Goal: Check status

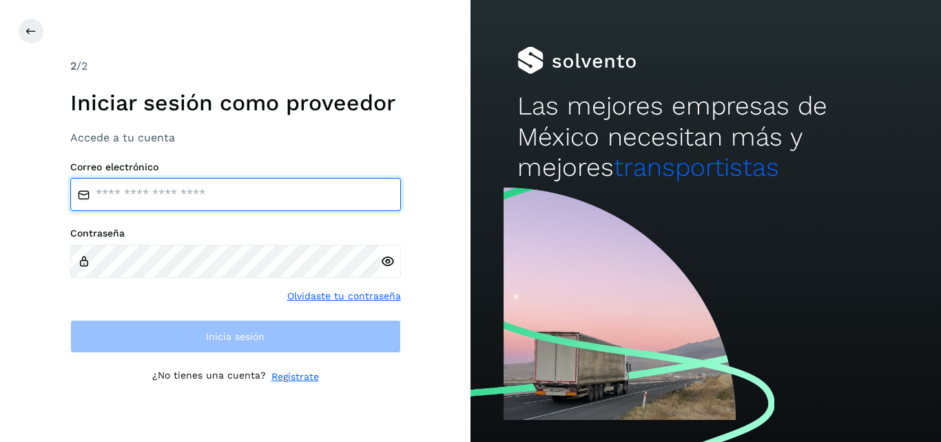
type input "**********"
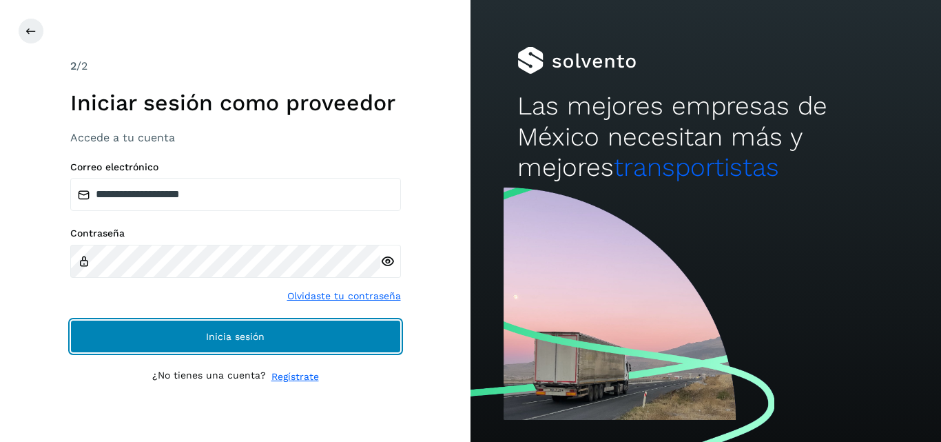
click at [143, 334] on button "Inicia sesión" at bounding box center [235, 336] width 331 height 33
click at [244, 349] on button "Inicia sesión" at bounding box center [235, 336] width 331 height 33
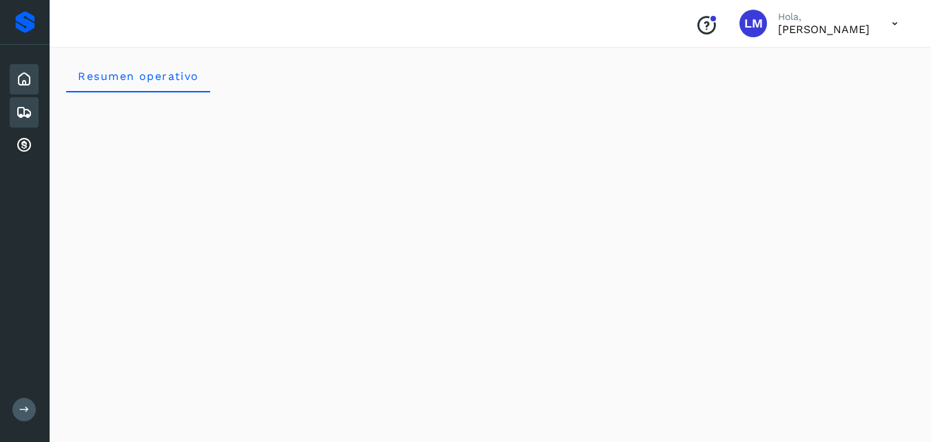
click at [26, 116] on icon at bounding box center [24, 112] width 17 height 17
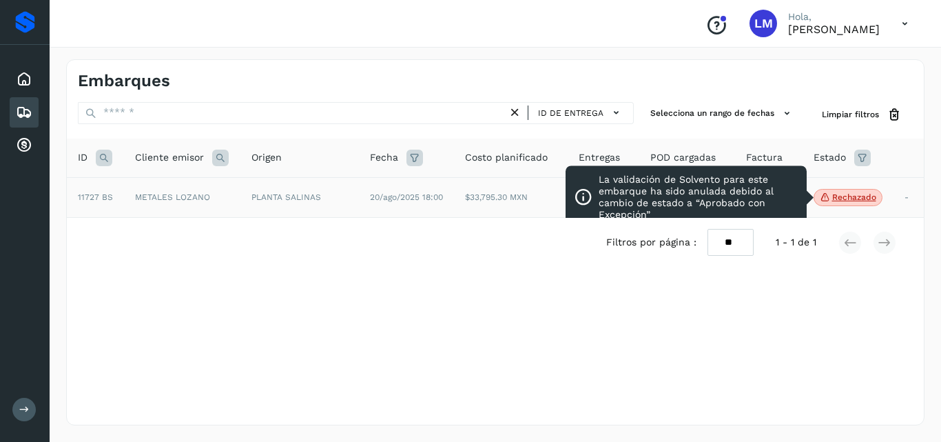
click at [853, 197] on p "Rechazado" at bounding box center [855, 197] width 44 height 10
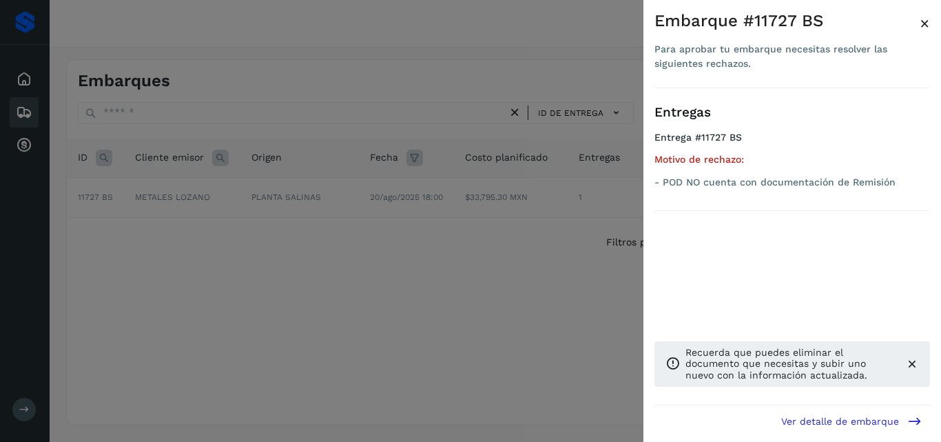
click at [449, 270] on div at bounding box center [470, 221] width 941 height 442
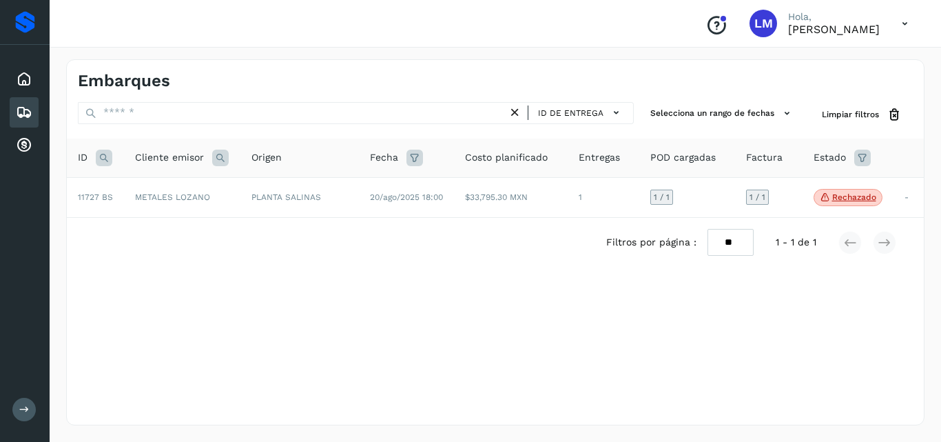
click at [863, 161] on icon at bounding box center [863, 158] width 17 height 17
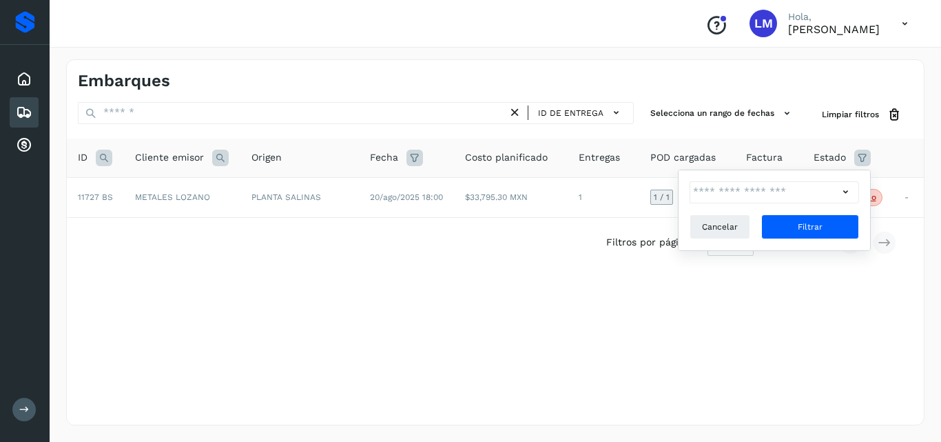
click at [863, 161] on icon at bounding box center [863, 158] width 17 height 17
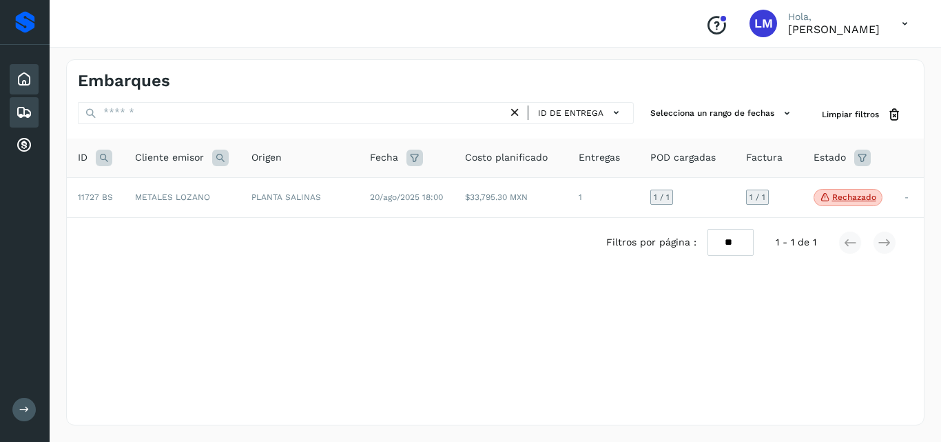
click at [23, 81] on icon at bounding box center [24, 79] width 17 height 17
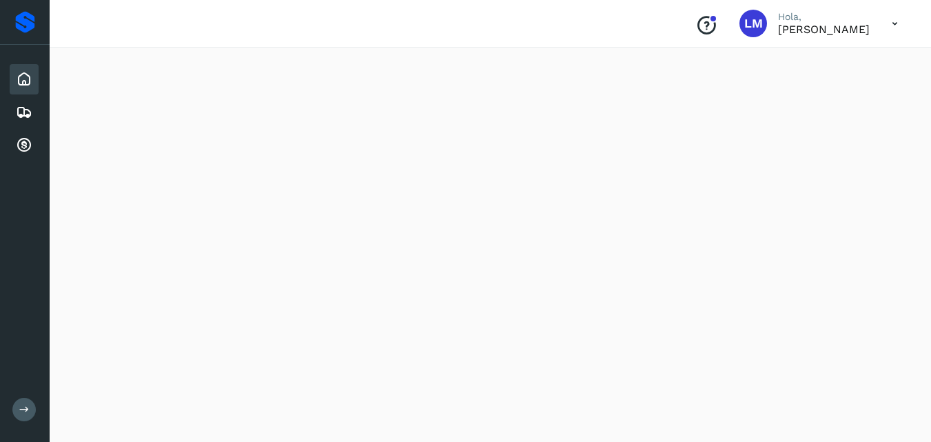
scroll to position [965, 0]
click at [19, 114] on icon at bounding box center [24, 112] width 17 height 17
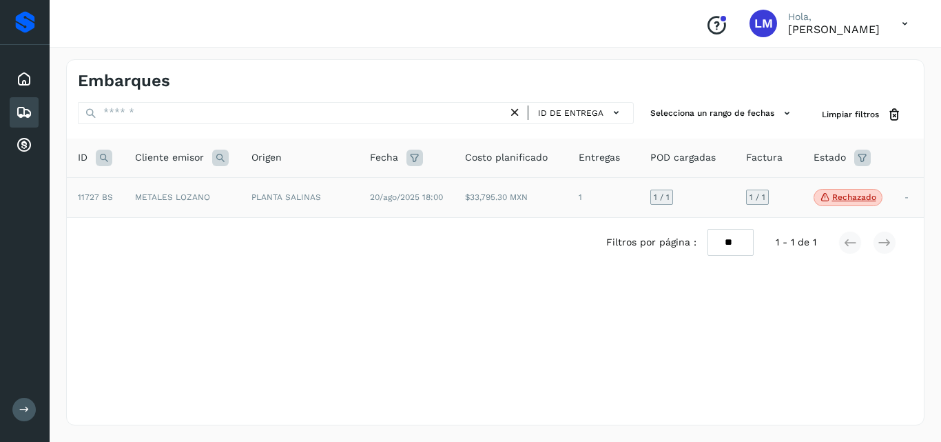
click at [844, 201] on p "Rechazado" at bounding box center [855, 197] width 44 height 10
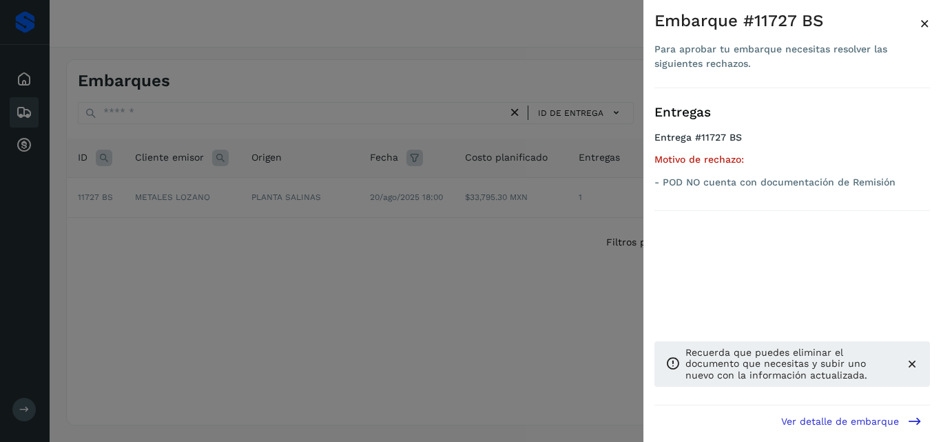
click at [566, 262] on div at bounding box center [470, 221] width 941 height 442
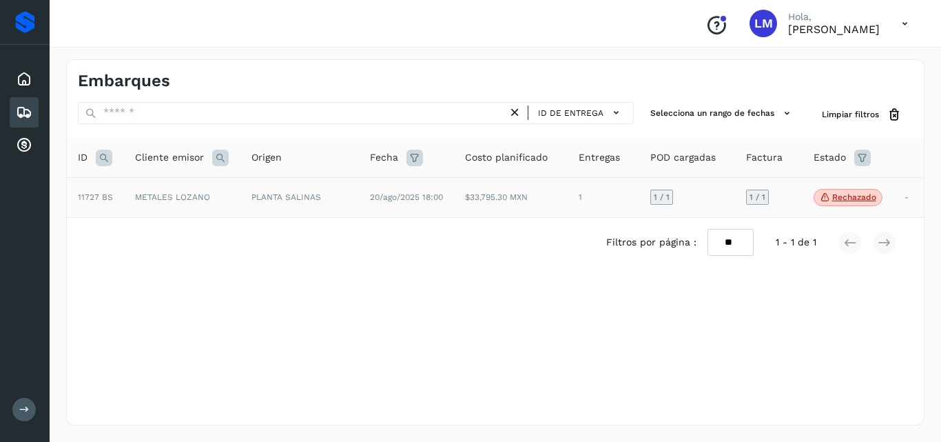
click at [176, 194] on td "METALES LOZANO" at bounding box center [182, 197] width 116 height 41
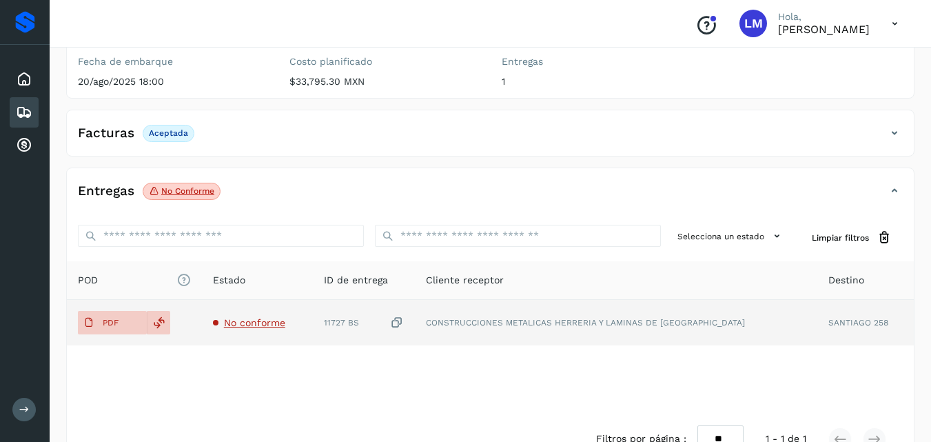
scroll to position [207, 0]
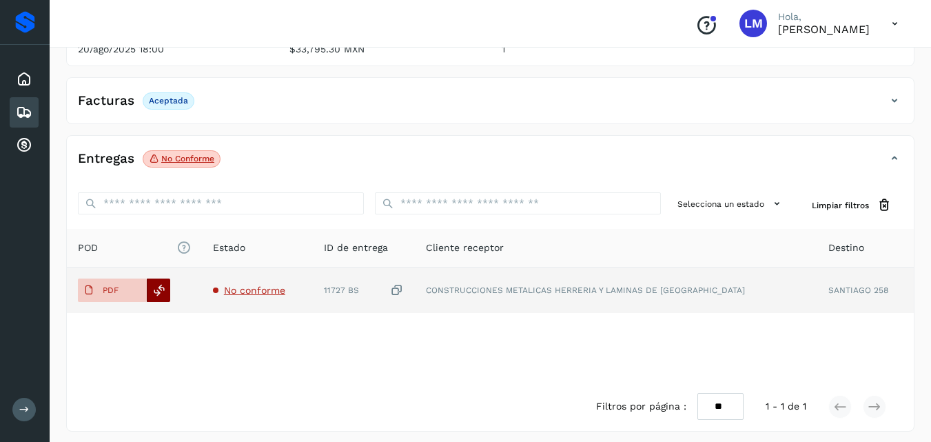
click at [159, 290] on icon at bounding box center [159, 290] width 12 height 12
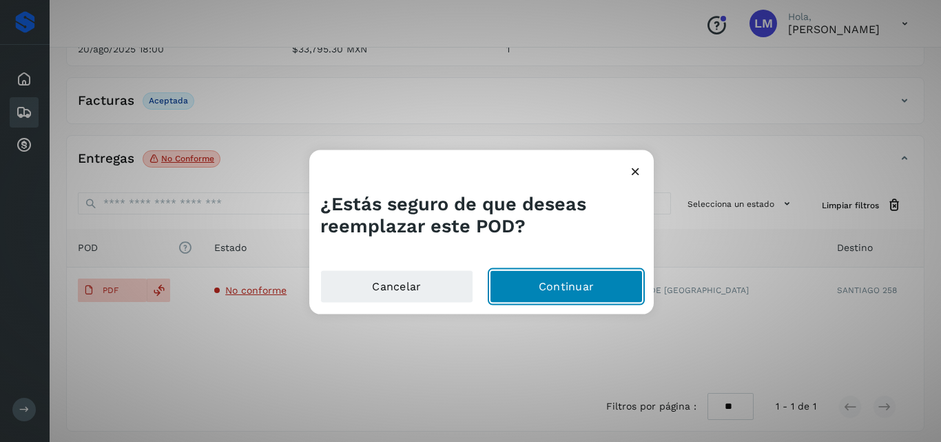
click at [560, 285] on button "Continuar" at bounding box center [566, 286] width 153 height 33
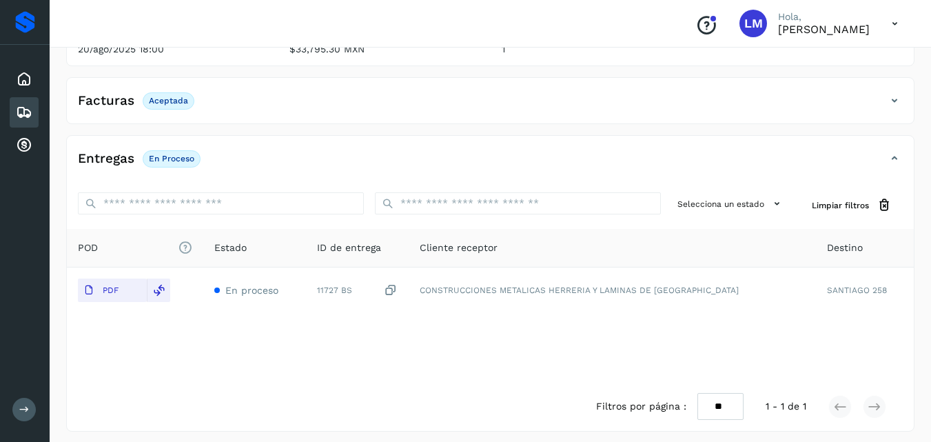
click at [778, 21] on p "Hola," at bounding box center [824, 17] width 92 height 12
click at [893, 29] on icon at bounding box center [895, 24] width 28 height 28
click at [811, 64] on div "Cerrar sesión" at bounding box center [826, 62] width 164 height 26
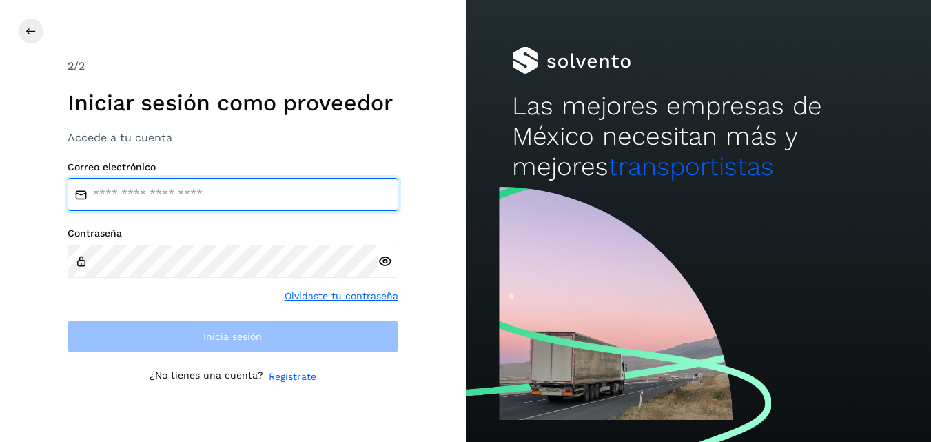
type input "**********"
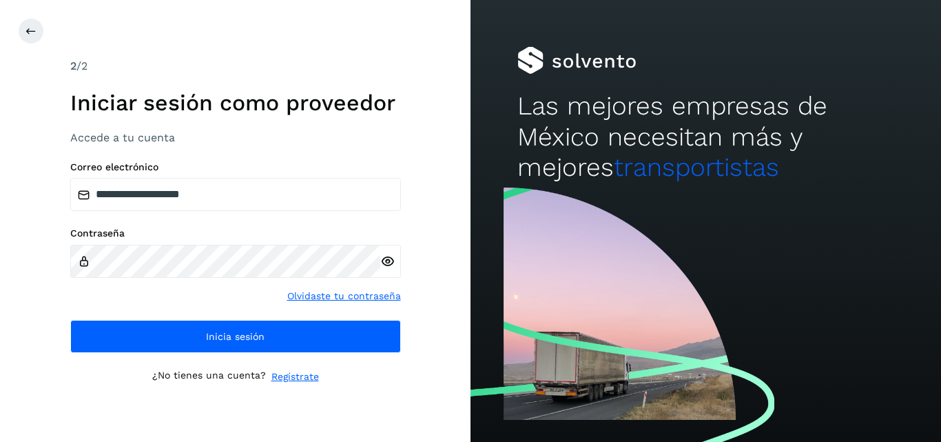
click at [423, 109] on div "**********" at bounding box center [235, 221] width 471 height 442
